Goal: Book appointment/travel/reservation

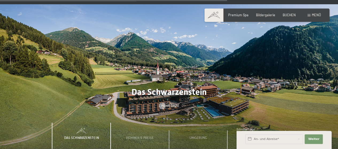
scroll to position [1391, 0]
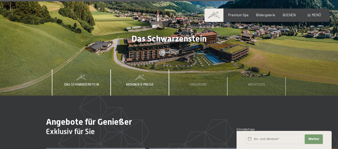
click at [138, 83] on span "Wohnen & Preise" at bounding box center [140, 85] width 28 height 4
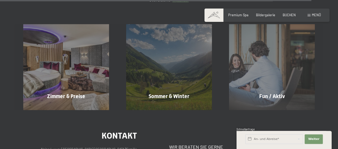
scroll to position [1872, 0]
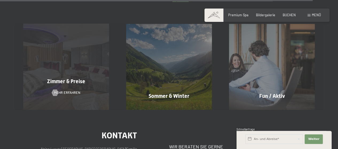
click at [65, 72] on div "Zimmer & Preise Mehr erfahren" at bounding box center [66, 67] width 103 height 86
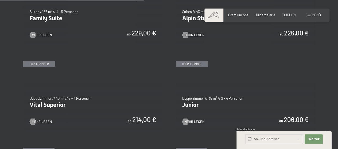
scroll to position [588, 0]
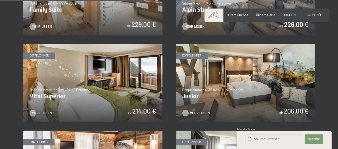
click at [201, 112] on span "Mehr Lesen" at bounding box center [200, 113] width 20 height 5
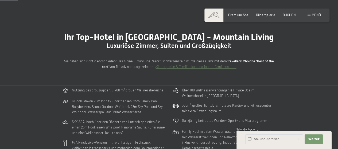
scroll to position [0, 0]
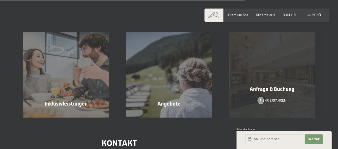
scroll to position [481, 0]
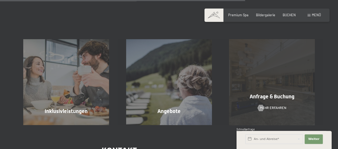
click at [273, 99] on span "Anfrage & Buchung" at bounding box center [272, 97] width 45 height 6
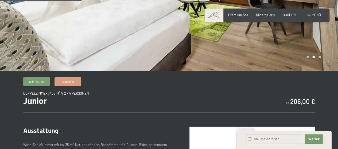
scroll to position [0, 0]
